Goal: Information Seeking & Learning: Check status

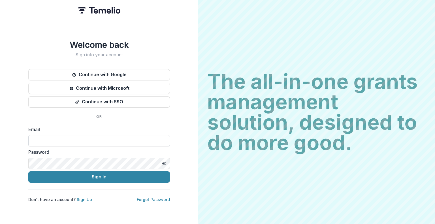
click at [84, 135] on input at bounding box center [99, 140] width 142 height 11
type input "**********"
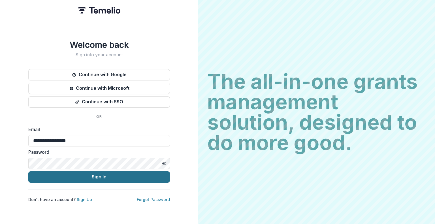
click at [89, 171] on button "Sign In" at bounding box center [99, 176] width 142 height 11
click at [118, 175] on button "Sign In" at bounding box center [99, 176] width 142 height 11
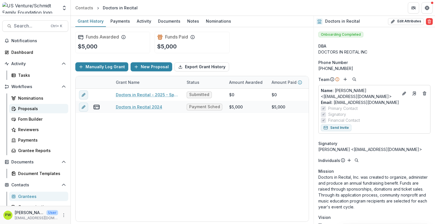
click at [31, 109] on div "Proposals" at bounding box center [41, 109] width 46 height 6
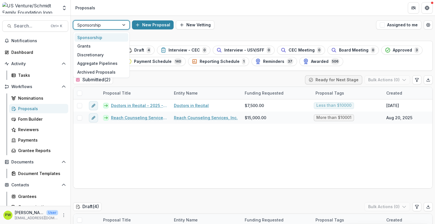
click at [101, 25] on div at bounding box center [96, 25] width 38 height 7
click at [106, 48] on div "Grants" at bounding box center [102, 46] width 54 height 9
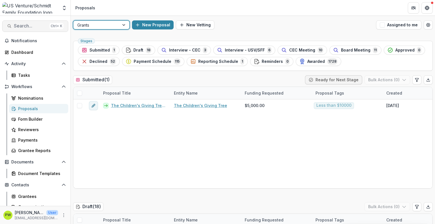
click at [27, 30] on button "Search... Ctrl + K" at bounding box center [35, 25] width 66 height 11
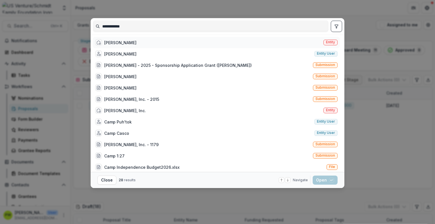
type input "**********"
click at [134, 42] on div "[PERSON_NAME] Entity" at bounding box center [216, 42] width 247 height 11
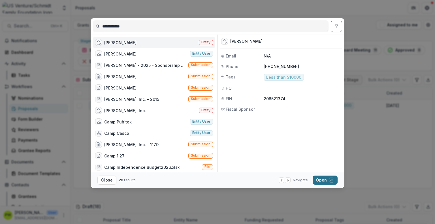
click at [332, 184] on button "Open with enter key" at bounding box center [325, 180] width 25 height 9
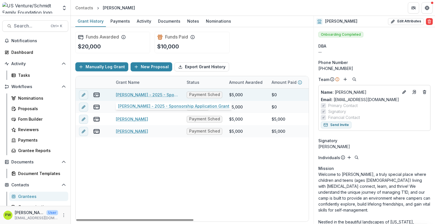
click at [134, 95] on link "[PERSON_NAME] - 2025 - Sponsorship Application Grant" at bounding box center [148, 95] width 64 height 6
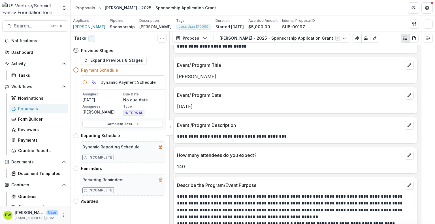
scroll to position [538, 0]
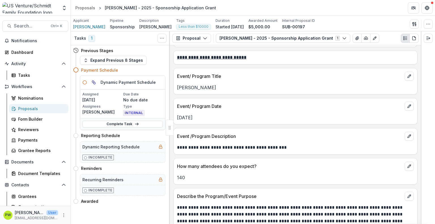
drag, startPoint x: 207, startPoint y: 117, endPoint x: 172, endPoint y: 116, distance: 35.1
click at [172, 116] on div "**********" at bounding box center [295, 134] width 251 height 179
copy p "[DATE]"
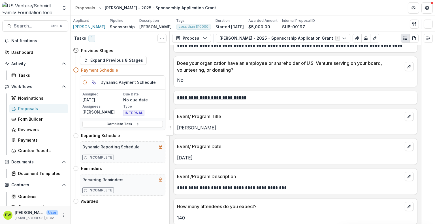
scroll to position [495, 0]
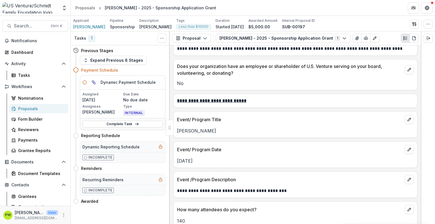
copy p "[DATE]"
